Goal: Check status: Check status

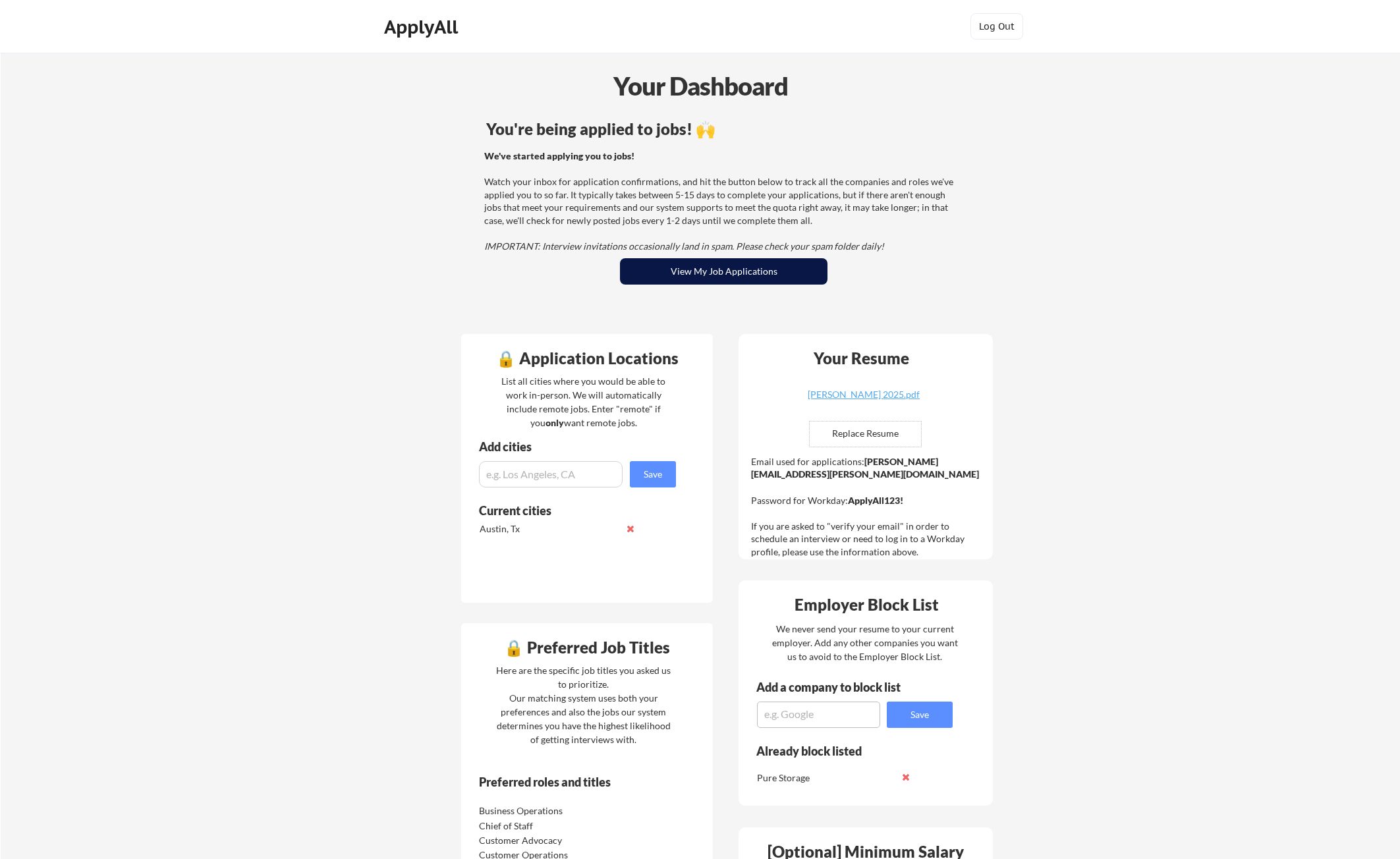
click at [667, 260] on button "View My Job Applications" at bounding box center [724, 271] width 208 height 26
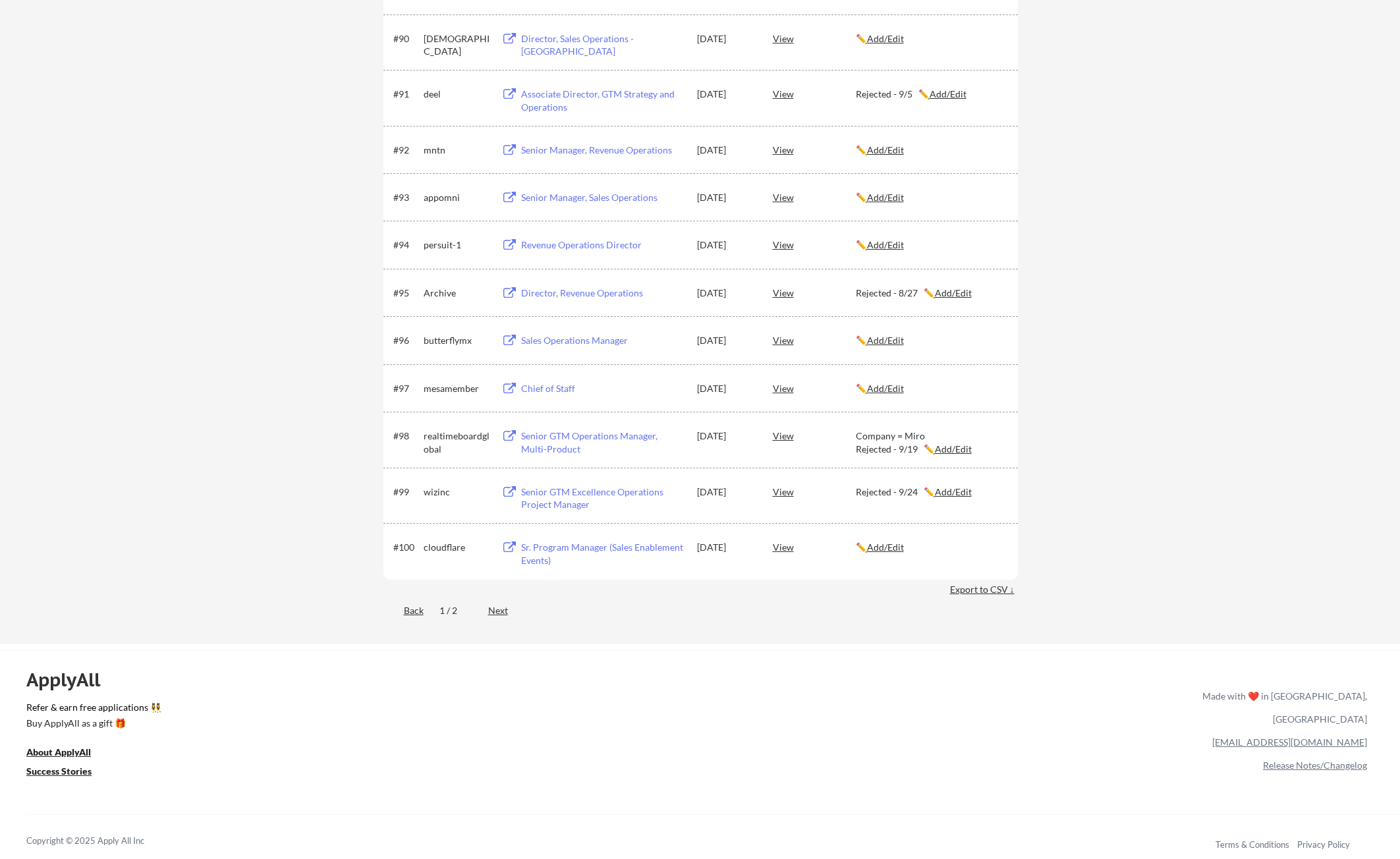
scroll to position [5272, 0]
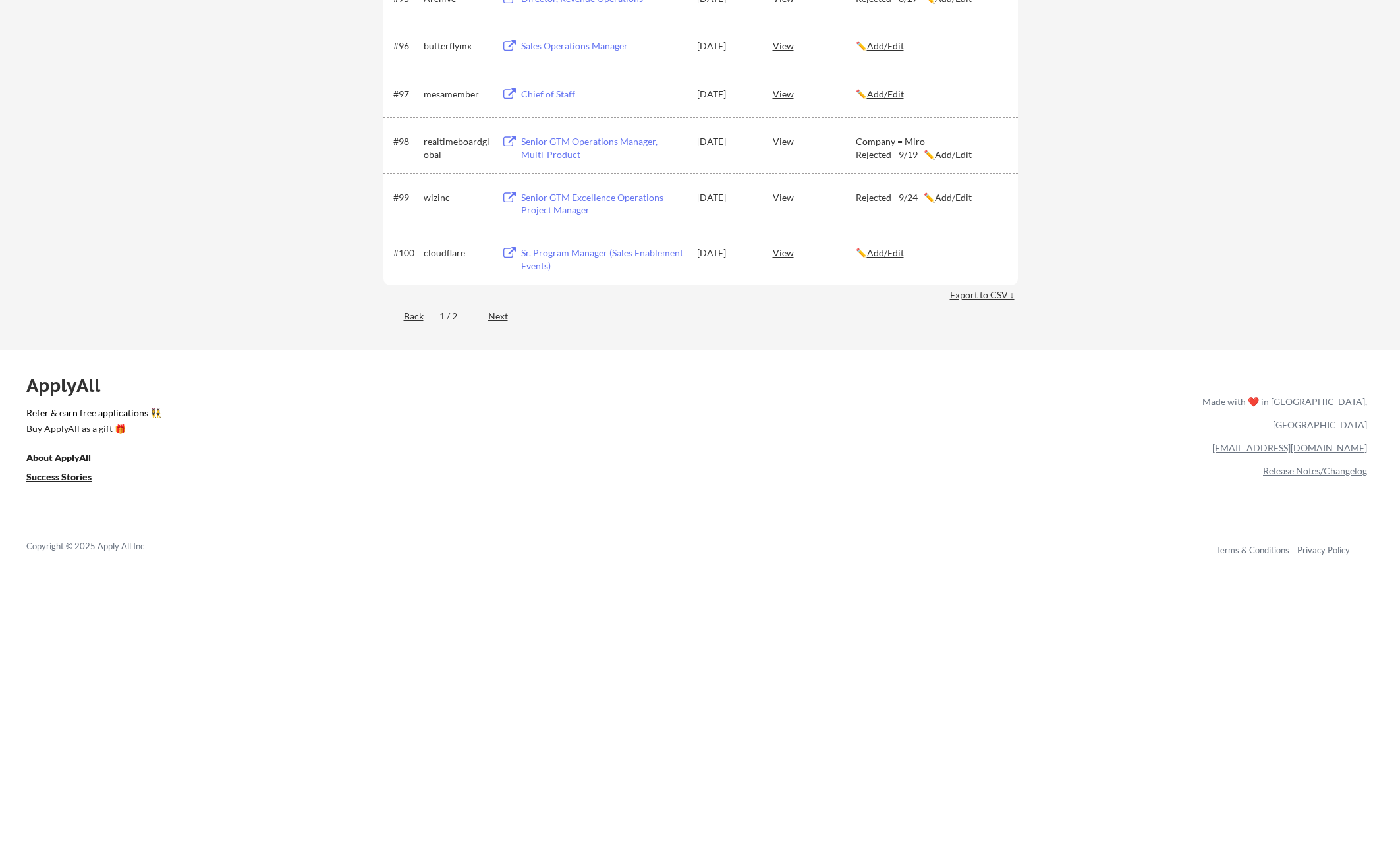
click at [498, 312] on div "Next" at bounding box center [506, 317] width 35 height 13
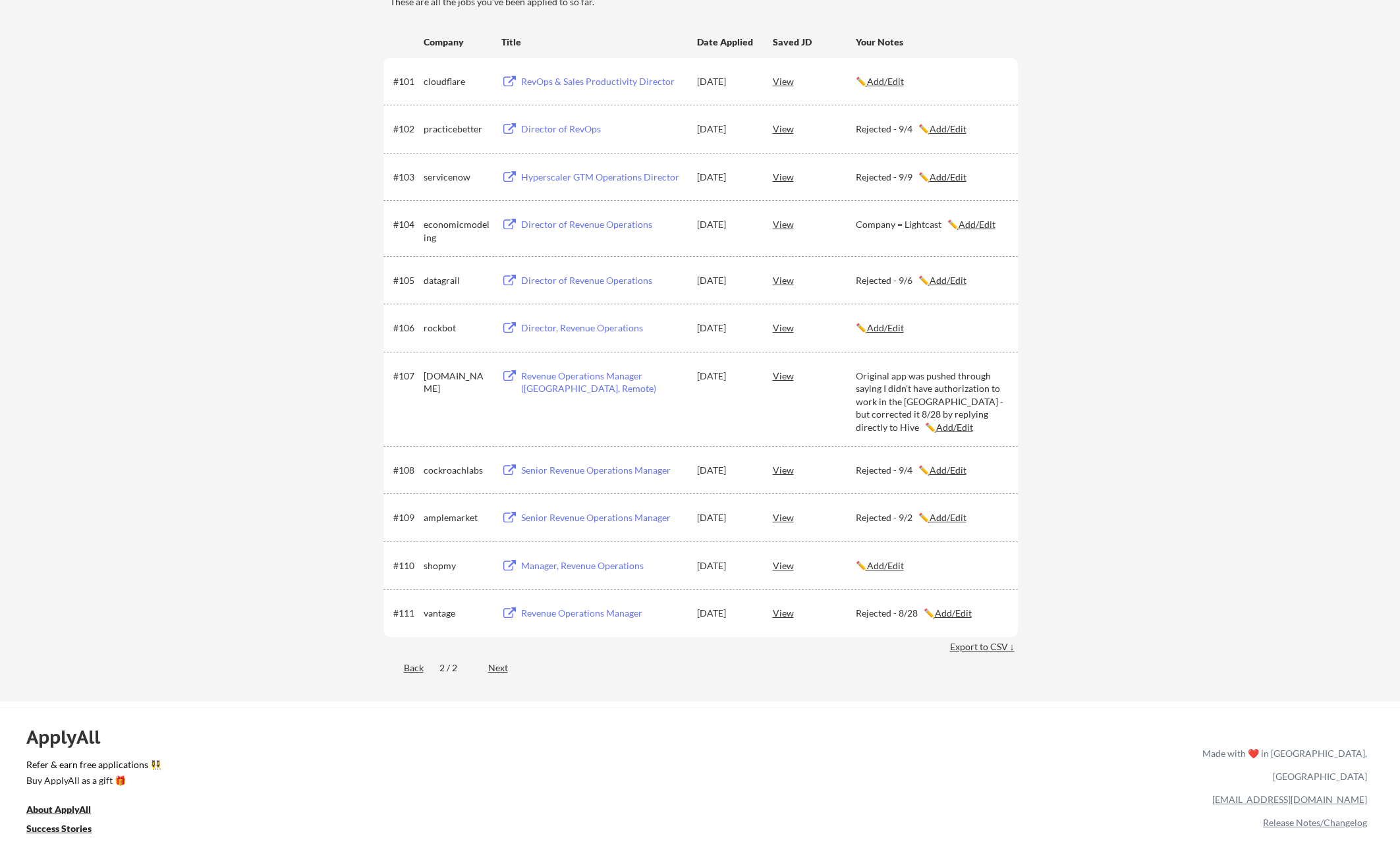
scroll to position [151, 0]
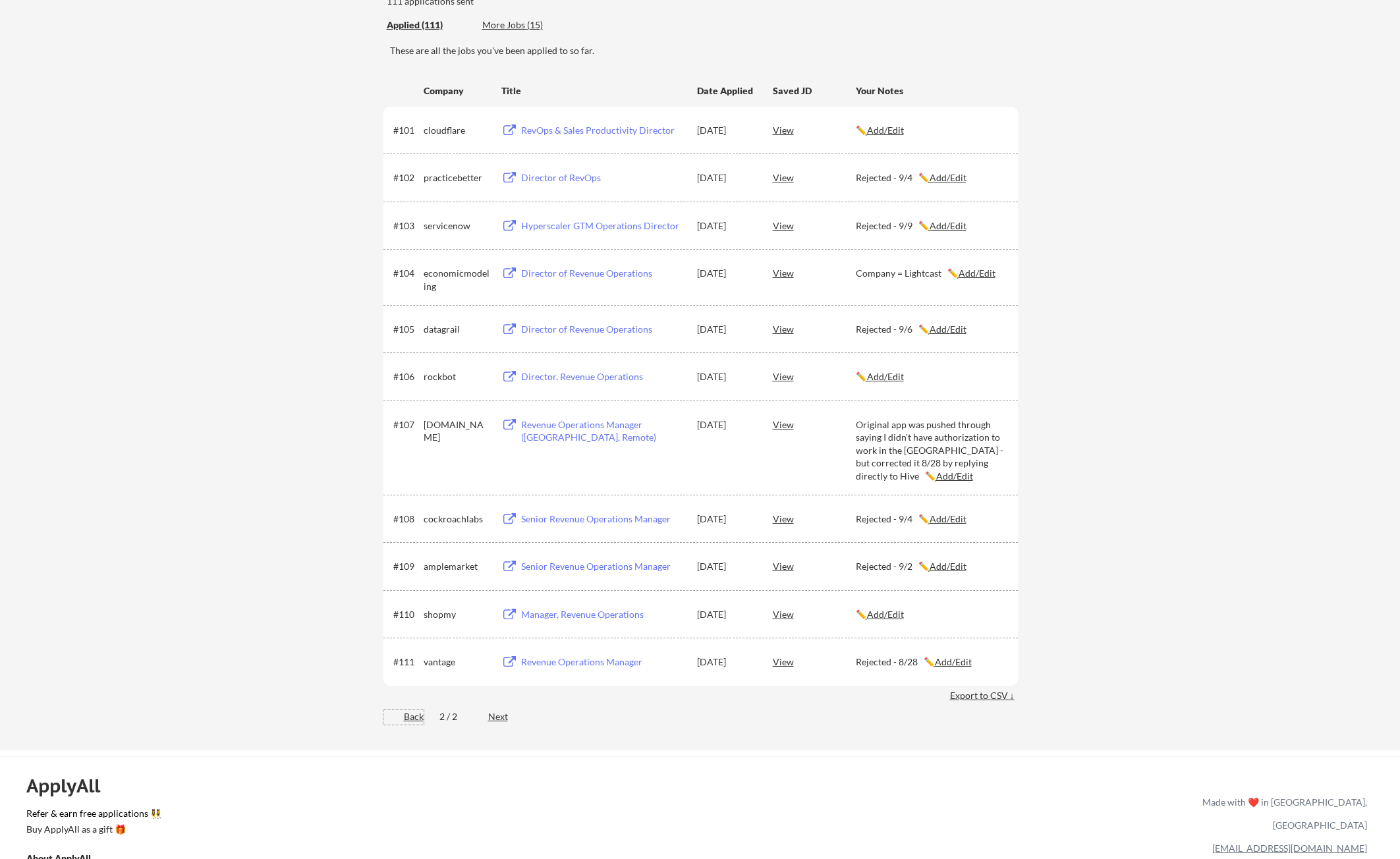
click at [419, 718] on div "Back" at bounding box center [404, 717] width 40 height 13
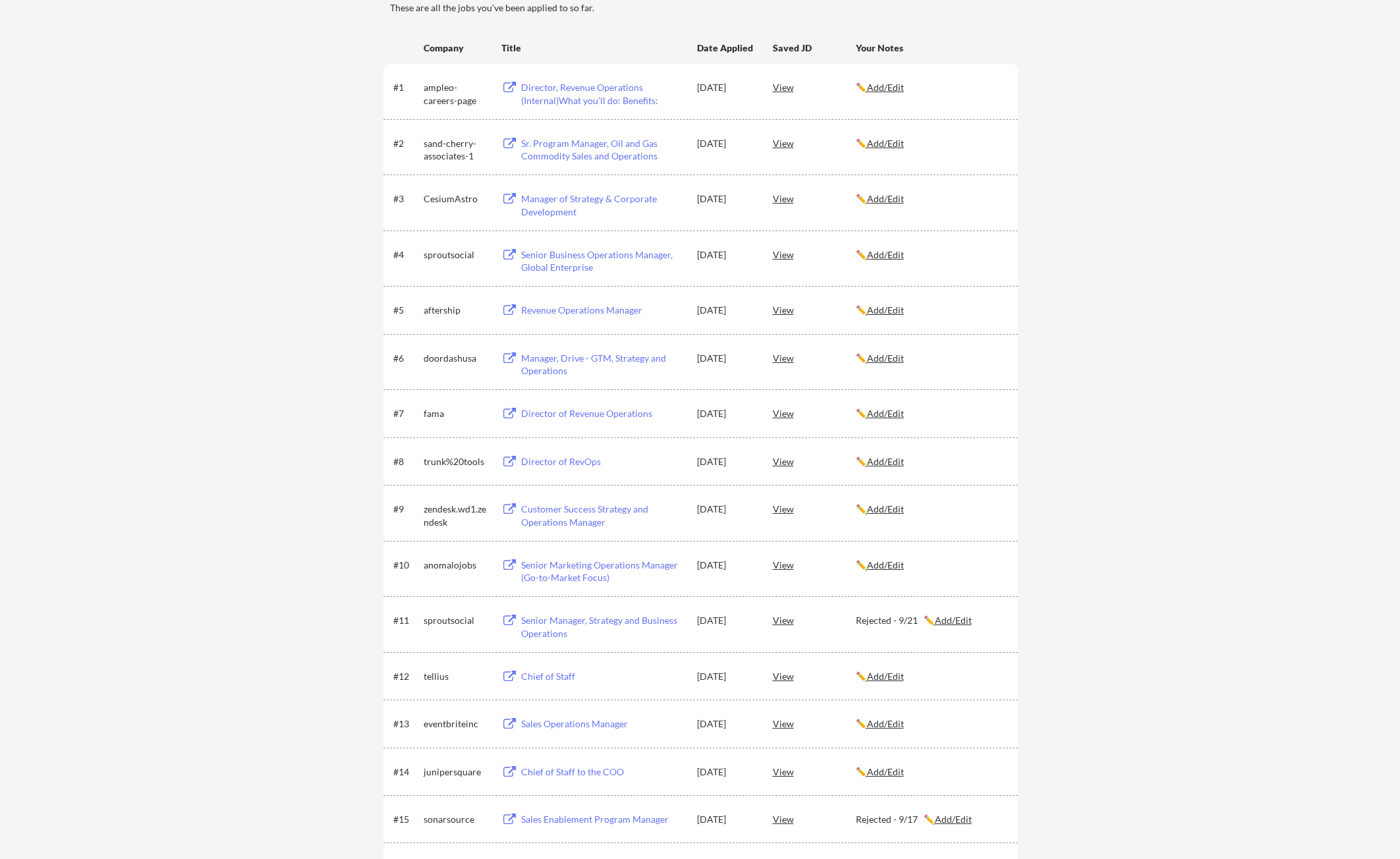
scroll to position [0, 0]
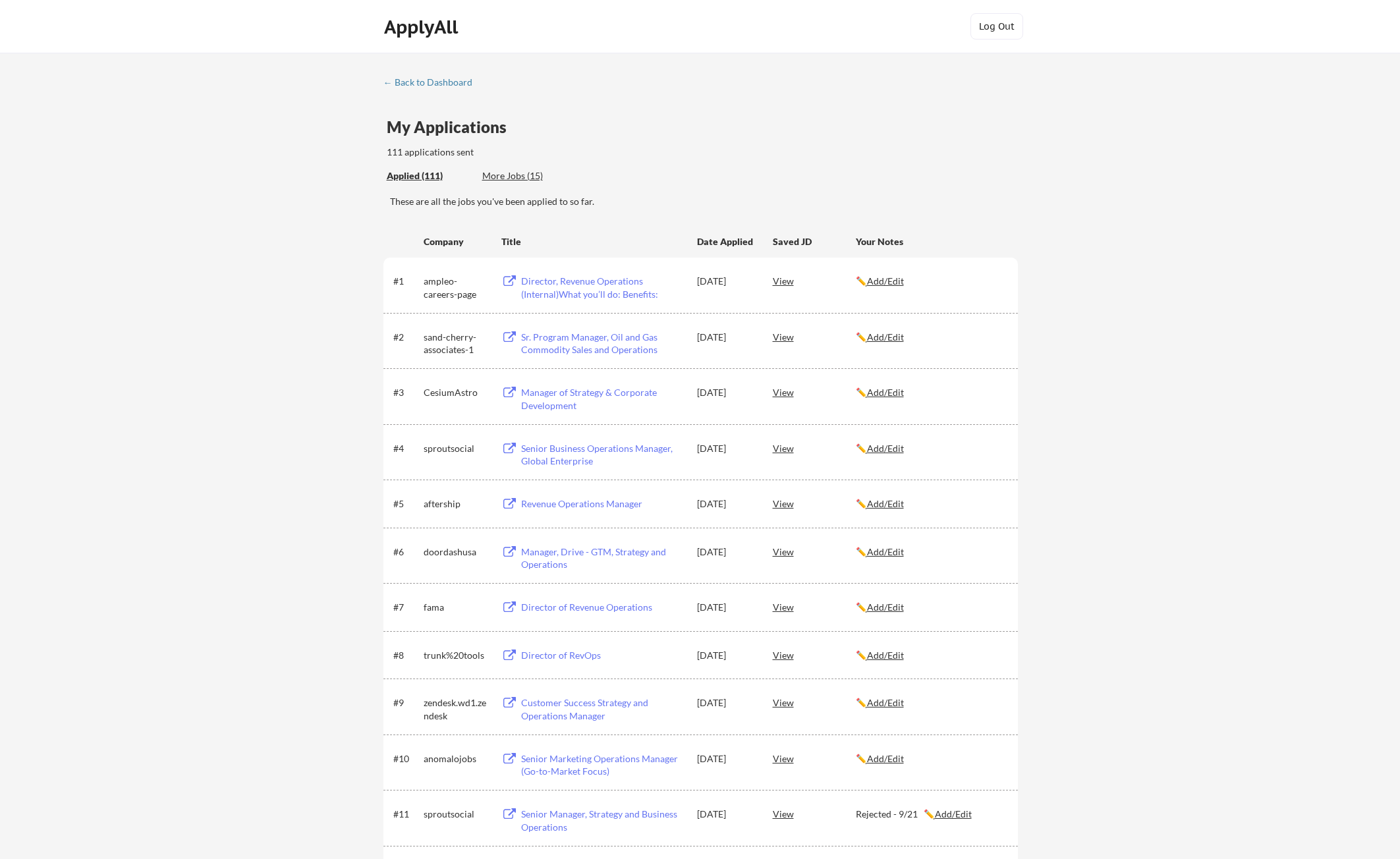
click at [499, 178] on div "More Jobs (15)" at bounding box center [531, 176] width 97 height 13
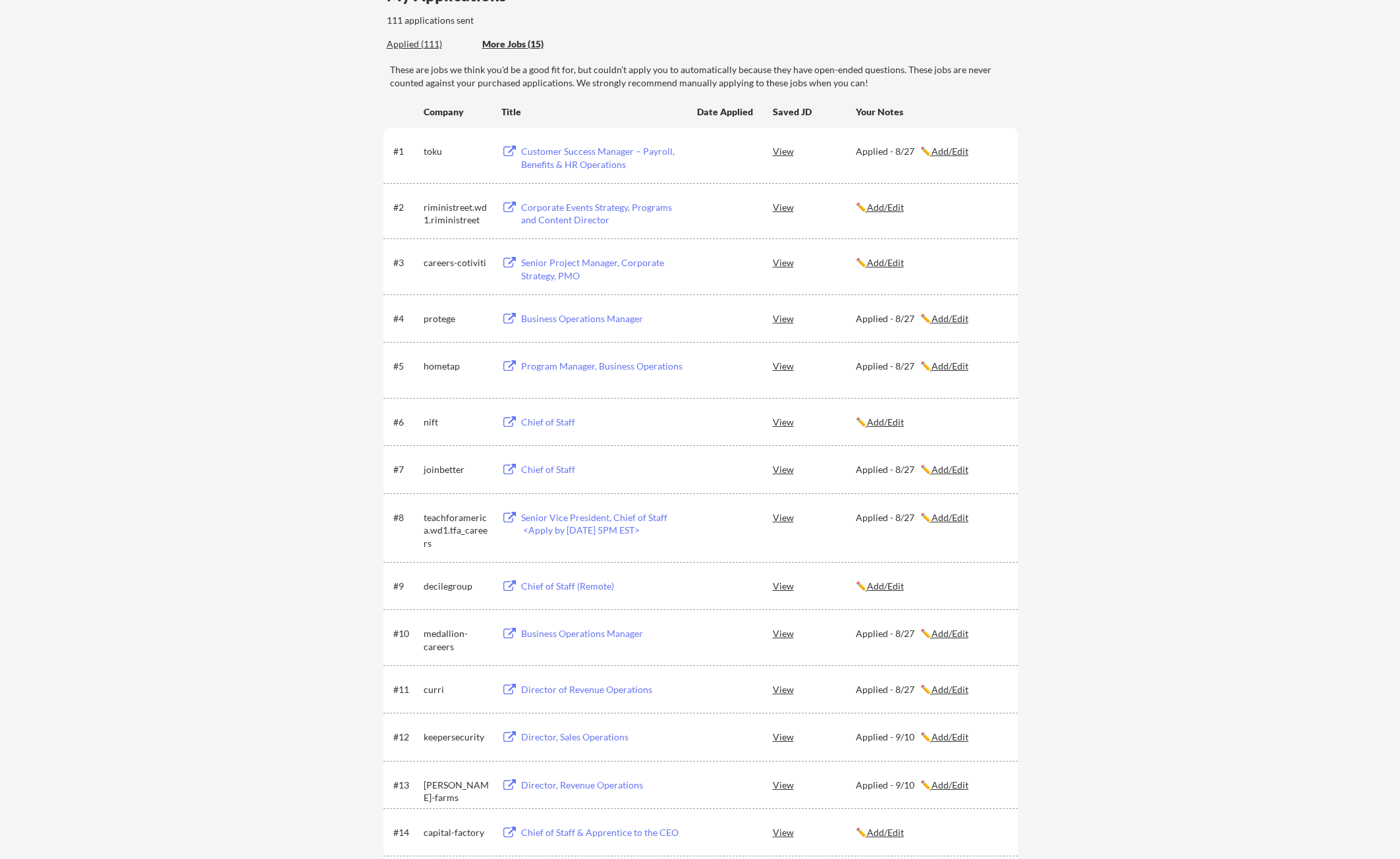
scroll to position [66, 0]
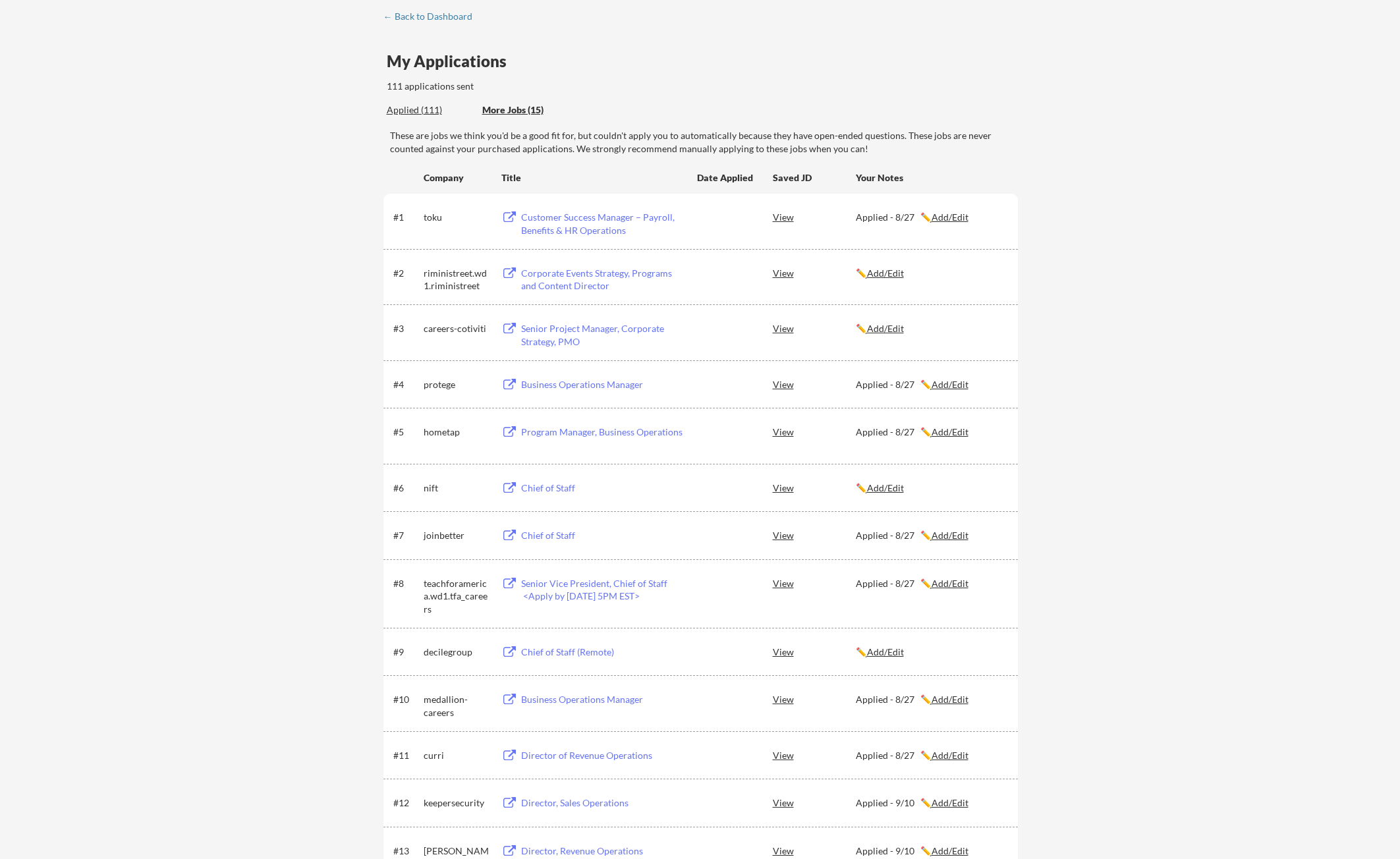
click at [423, 106] on div "Applied (111)" at bounding box center [429, 110] width 86 height 13
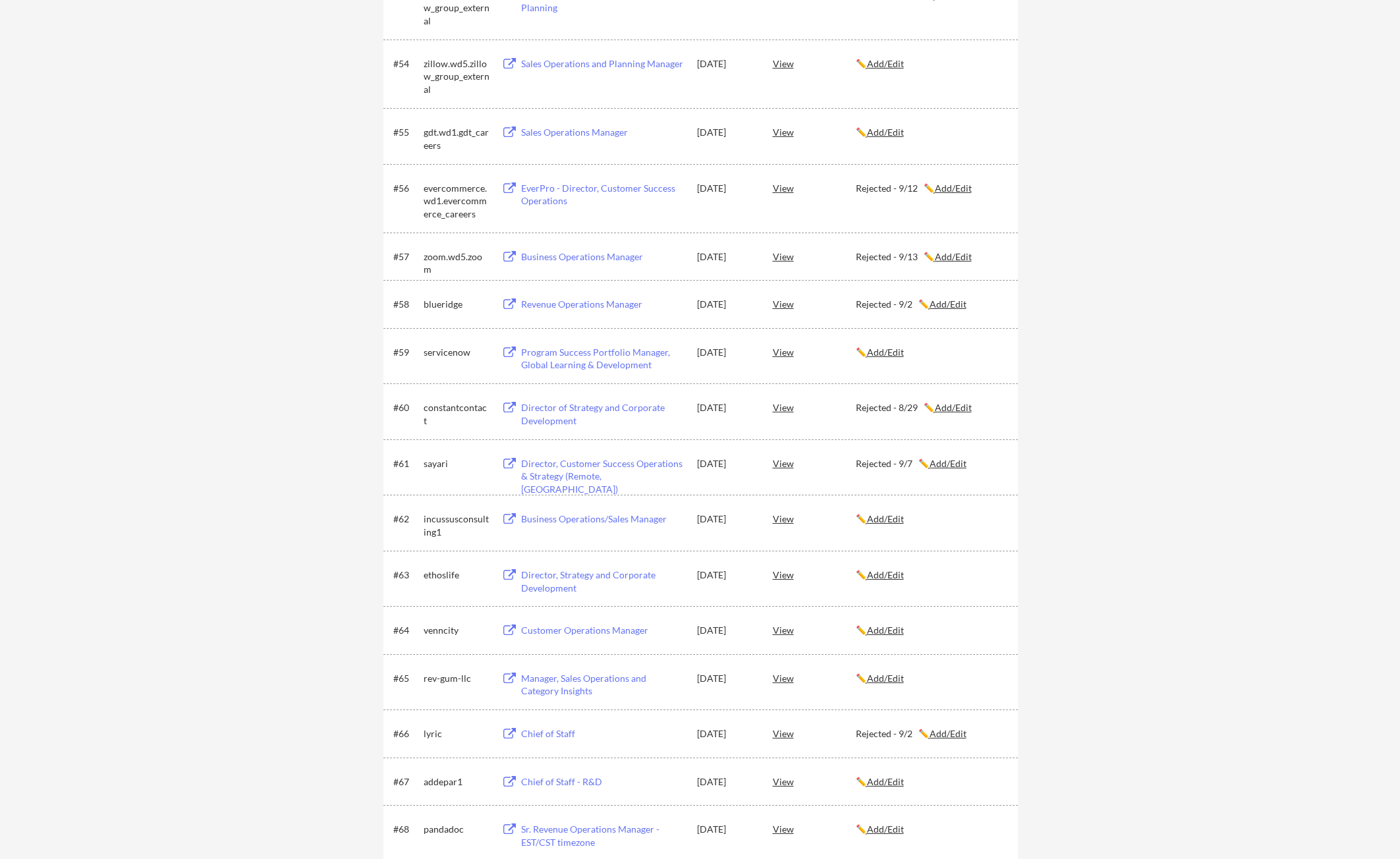
scroll to position [3031, 0]
